Goal: Navigation & Orientation: Find specific page/section

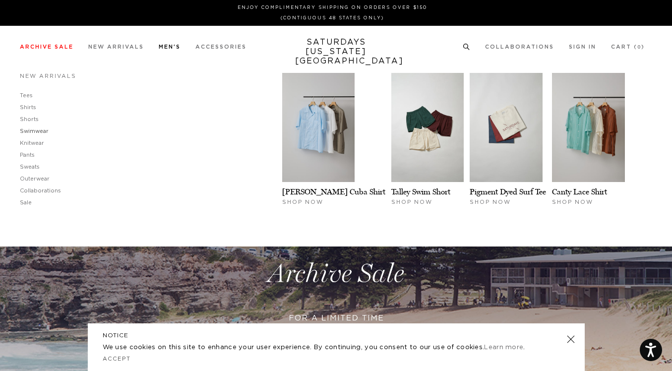
click at [33, 141] on link "Knitwear" at bounding box center [32, 142] width 24 height 5
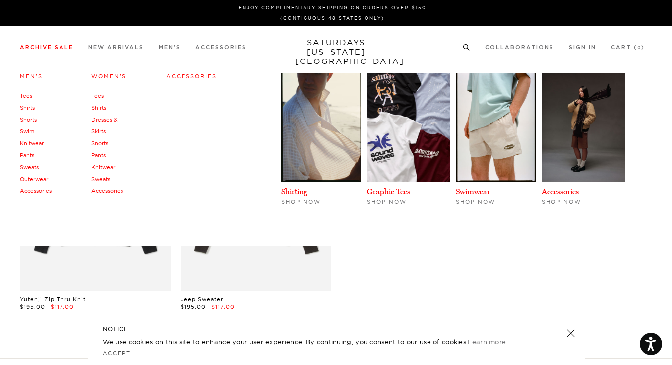
click at [28, 107] on link "Shirts" at bounding box center [27, 107] width 15 height 7
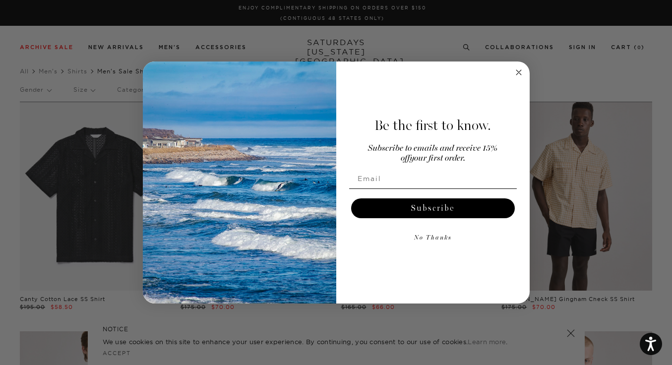
click at [521, 78] on icon "Close dialog" at bounding box center [519, 72] width 12 height 12
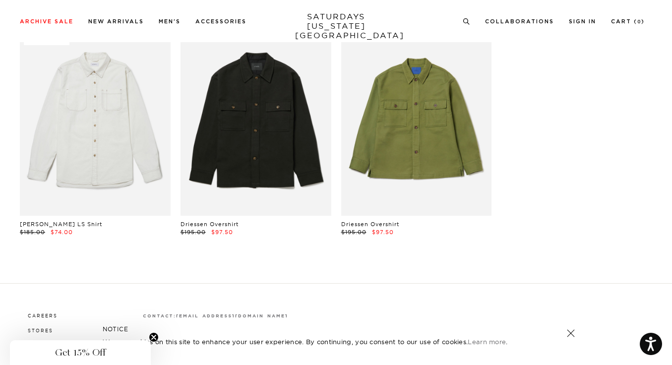
scroll to position [4299, 0]
